Goal: Use online tool/utility: Use online tool/utility

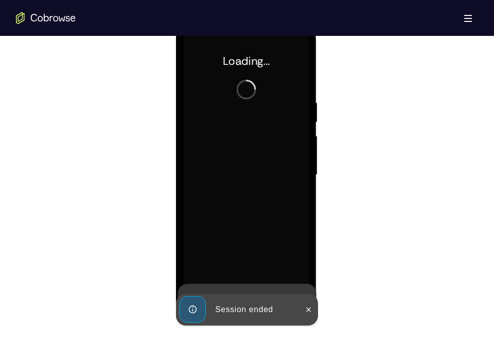
scroll to position [537, 0]
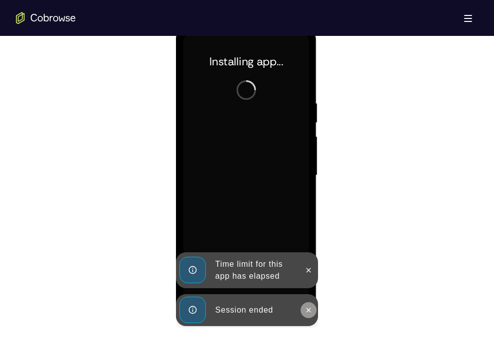
click at [311, 308] on icon at bounding box center [309, 310] width 4 height 4
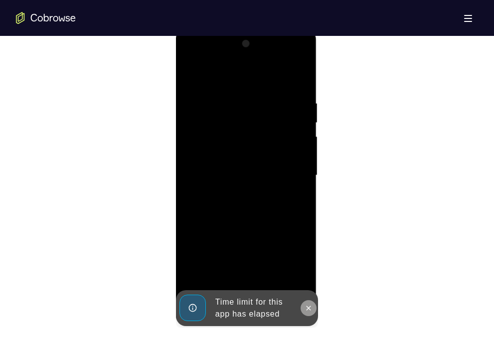
click at [308, 308] on icon at bounding box center [309, 308] width 4 height 4
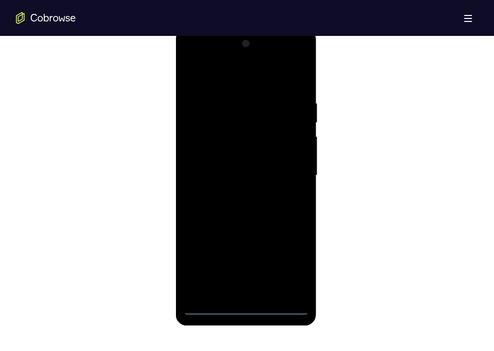
click at [248, 307] on div at bounding box center [247, 175] width 126 height 279
click at [288, 276] on div at bounding box center [247, 175] width 126 height 279
click at [202, 57] on div at bounding box center [247, 175] width 126 height 279
click at [293, 168] on div at bounding box center [247, 175] width 126 height 279
click at [237, 194] on div at bounding box center [247, 175] width 126 height 279
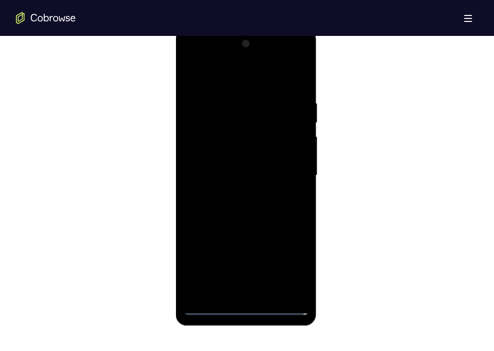
click at [243, 151] on div at bounding box center [247, 175] width 126 height 279
click at [237, 168] on div at bounding box center [247, 175] width 126 height 279
click at [238, 195] on div at bounding box center [247, 175] width 126 height 279
click at [246, 149] on div at bounding box center [247, 175] width 126 height 279
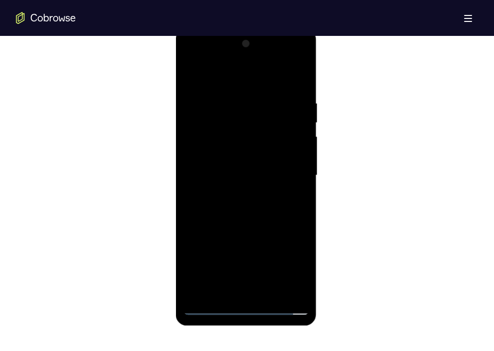
click at [270, 293] on div at bounding box center [247, 175] width 126 height 279
click at [263, 230] on div at bounding box center [247, 175] width 126 height 279
drag, startPoint x: 273, startPoint y: 237, endPoint x: 272, endPoint y: 72, distance: 165.6
click at [272, 72] on div at bounding box center [247, 175] width 126 height 279
click at [206, 309] on div at bounding box center [247, 175] width 126 height 279
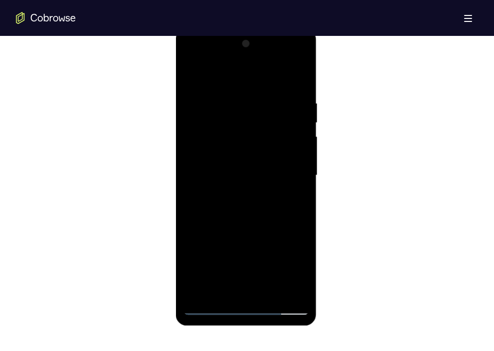
click at [250, 293] on div at bounding box center [247, 175] width 126 height 279
click at [302, 244] on div at bounding box center [247, 175] width 126 height 279
click at [214, 118] on div at bounding box center [247, 175] width 126 height 279
click at [199, 79] on div at bounding box center [247, 175] width 126 height 279
drag, startPoint x: 247, startPoint y: 203, endPoint x: 246, endPoint y: 74, distance: 129.7
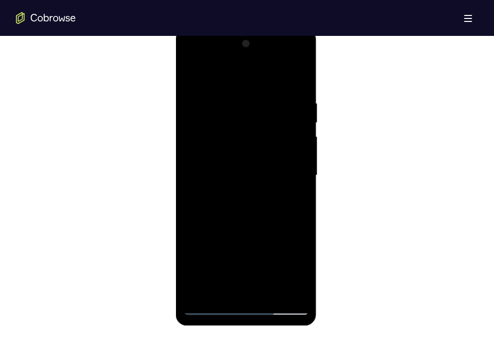
click at [246, 74] on div at bounding box center [247, 175] width 126 height 279
drag, startPoint x: 268, startPoint y: 250, endPoint x: 265, endPoint y: 115, distance: 135.2
click at [265, 115] on div at bounding box center [247, 175] width 126 height 279
click at [302, 242] on div at bounding box center [247, 175] width 126 height 279
click at [214, 123] on div at bounding box center [247, 175] width 126 height 279
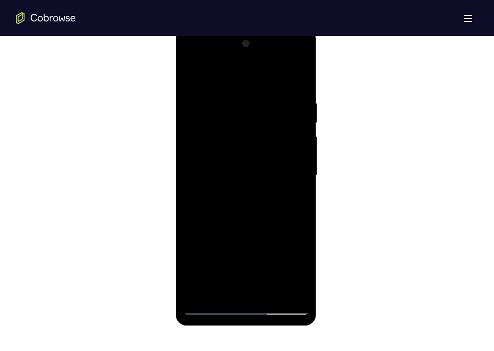
click at [230, 273] on div at bounding box center [247, 175] width 126 height 279
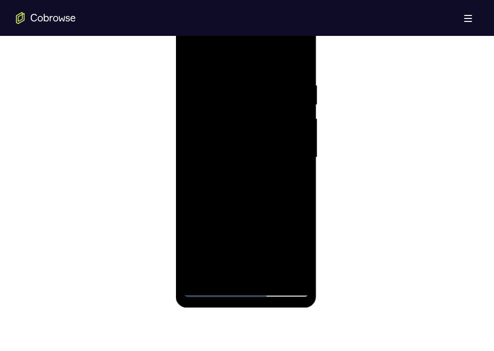
scroll to position [558, 0]
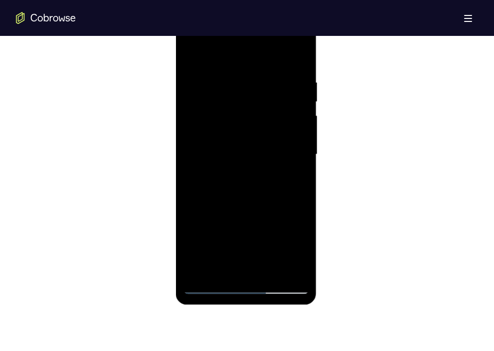
click at [218, 266] on div at bounding box center [247, 154] width 126 height 279
click at [274, 215] on div at bounding box center [247, 154] width 126 height 279
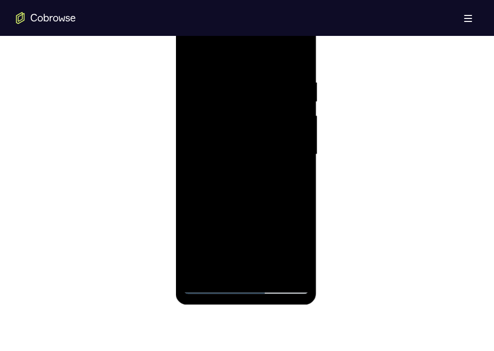
click at [274, 215] on div at bounding box center [247, 154] width 126 height 279
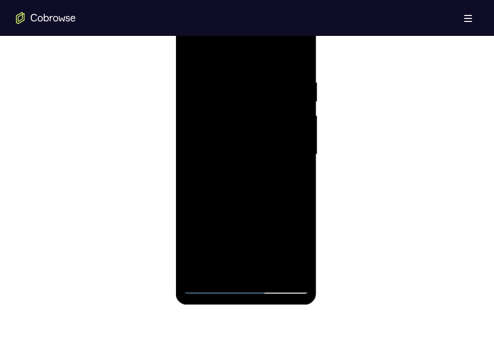
click at [274, 215] on div at bounding box center [247, 154] width 126 height 279
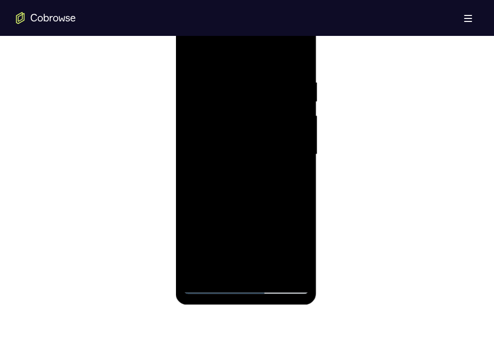
click at [274, 215] on div at bounding box center [247, 154] width 126 height 279
click at [267, 159] on div at bounding box center [247, 154] width 126 height 279
drag, startPoint x: 267, startPoint y: 214, endPoint x: 269, endPoint y: 93, distance: 121.7
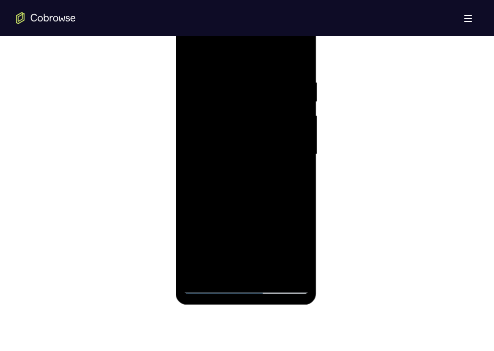
click at [269, 93] on div at bounding box center [247, 154] width 126 height 279
drag, startPoint x: 264, startPoint y: 169, endPoint x: 279, endPoint y: 12, distance: 157.3
click at [279, 12] on div at bounding box center [246, 155] width 141 height 297
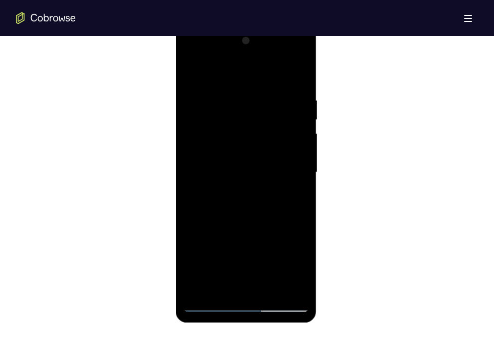
scroll to position [530, 0]
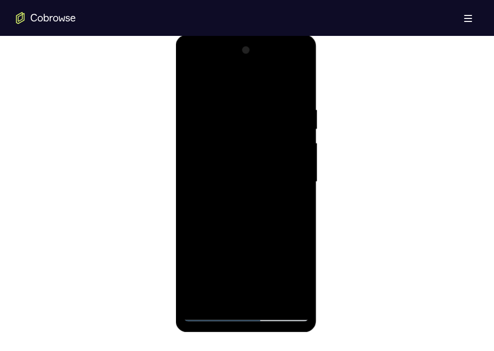
click at [252, 313] on div at bounding box center [247, 181] width 126 height 279
click at [280, 316] on div at bounding box center [247, 181] width 126 height 279
click at [266, 208] on div at bounding box center [247, 181] width 126 height 279
click at [241, 214] on div at bounding box center [247, 181] width 126 height 279
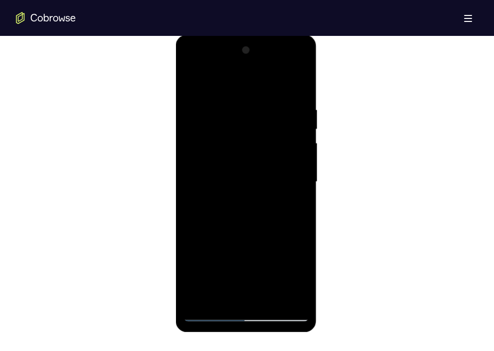
click at [241, 214] on div at bounding box center [247, 181] width 126 height 279
drag, startPoint x: 267, startPoint y: 251, endPoint x: 268, endPoint y: 108, distance: 143.1
click at [268, 108] on div at bounding box center [247, 181] width 126 height 279
drag, startPoint x: 263, startPoint y: 239, endPoint x: 262, endPoint y: 65, distance: 173.6
click at [262, 65] on div at bounding box center [247, 181] width 126 height 279
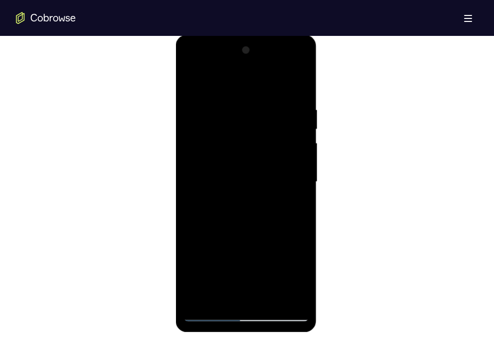
drag, startPoint x: 277, startPoint y: 241, endPoint x: 256, endPoint y: 60, distance: 182.8
click at [256, 60] on div at bounding box center [247, 181] width 126 height 279
drag, startPoint x: 275, startPoint y: 261, endPoint x: 271, endPoint y: 93, distance: 168.6
click at [271, 93] on div at bounding box center [247, 181] width 126 height 279
drag, startPoint x: 275, startPoint y: 258, endPoint x: 279, endPoint y: 101, distance: 157.1
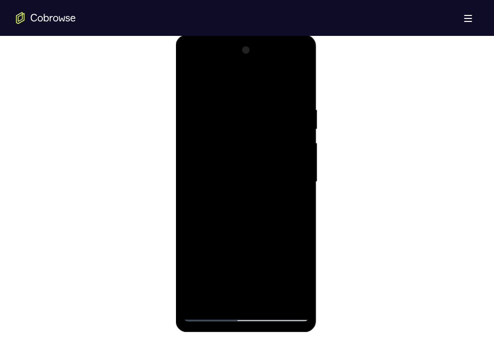
click at [279, 101] on div at bounding box center [247, 181] width 126 height 279
drag, startPoint x: 270, startPoint y: 250, endPoint x: 287, endPoint y: 81, distance: 169.9
click at [287, 81] on div at bounding box center [247, 181] width 126 height 279
drag, startPoint x: 285, startPoint y: 256, endPoint x: 282, endPoint y: 87, distance: 169.1
click at [282, 87] on div at bounding box center [247, 181] width 126 height 279
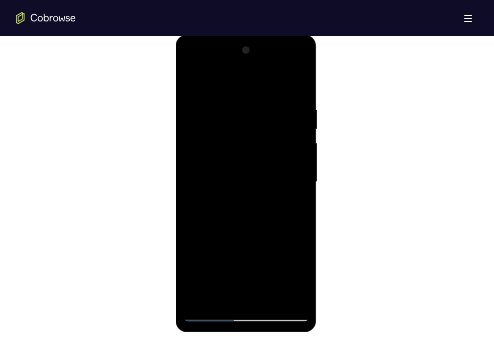
drag, startPoint x: 269, startPoint y: 252, endPoint x: 264, endPoint y: 112, distance: 139.7
click at [264, 112] on div at bounding box center [247, 181] width 126 height 279
drag, startPoint x: 272, startPoint y: 245, endPoint x: 265, endPoint y: 109, distance: 136.3
click at [265, 109] on div at bounding box center [247, 181] width 126 height 279
drag, startPoint x: 273, startPoint y: 268, endPoint x: 272, endPoint y: 149, distance: 118.7
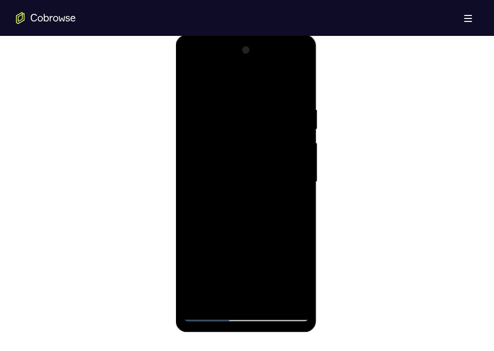
click at [272, 149] on div at bounding box center [247, 181] width 126 height 279
drag, startPoint x: 271, startPoint y: 253, endPoint x: 270, endPoint y: 105, distance: 148.1
click at [270, 105] on div at bounding box center [247, 181] width 126 height 279
drag, startPoint x: 288, startPoint y: 168, endPoint x: 269, endPoint y: 294, distance: 128.2
click at [269, 294] on div at bounding box center [247, 181] width 126 height 279
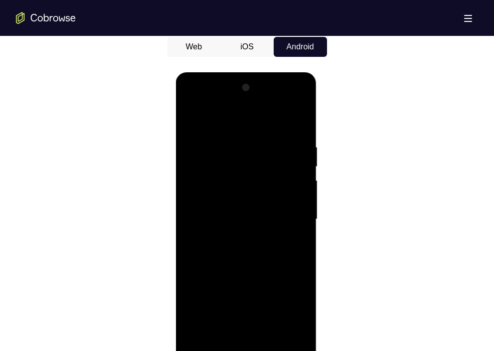
scroll to position [491, 0]
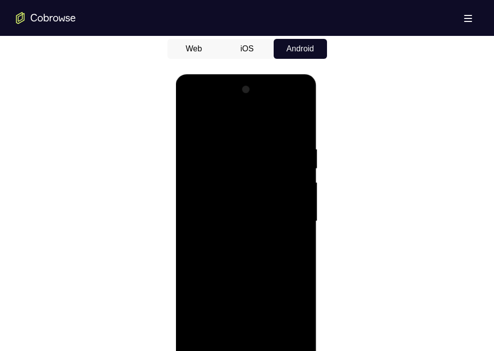
drag, startPoint x: 280, startPoint y: 163, endPoint x: 280, endPoint y: 301, distance: 138.2
click at [280, 301] on div at bounding box center [247, 221] width 126 height 279
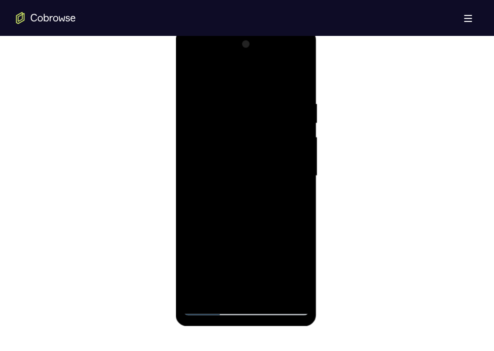
scroll to position [537, 0]
click at [301, 245] on div at bounding box center [247, 175] width 126 height 279
click at [209, 122] on div at bounding box center [247, 175] width 126 height 279
click at [229, 275] on div at bounding box center [247, 175] width 126 height 279
click at [223, 289] on div at bounding box center [247, 175] width 126 height 279
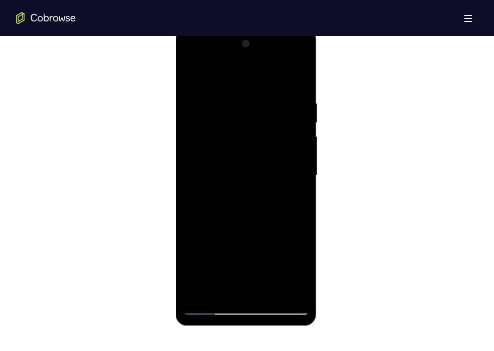
drag, startPoint x: 269, startPoint y: 274, endPoint x: 278, endPoint y: 225, distance: 49.6
click at [278, 225] on div at bounding box center [247, 175] width 126 height 279
drag, startPoint x: 277, startPoint y: 280, endPoint x: 280, endPoint y: 271, distance: 9.6
click at [280, 271] on div at bounding box center [247, 175] width 126 height 279
click at [286, 263] on div at bounding box center [247, 175] width 126 height 279
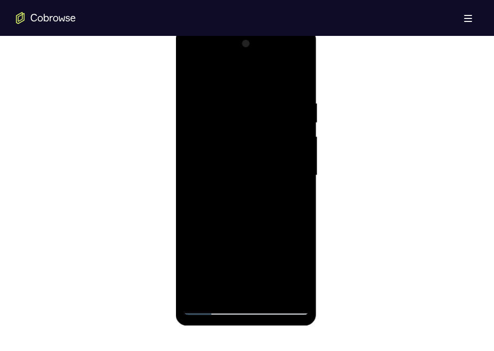
click at [274, 182] on div at bounding box center [247, 175] width 126 height 279
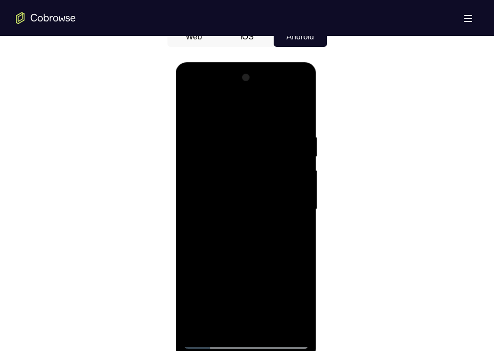
click at [237, 341] on div at bounding box center [247, 209] width 126 height 279
